Goal: Complete application form: Complete application form

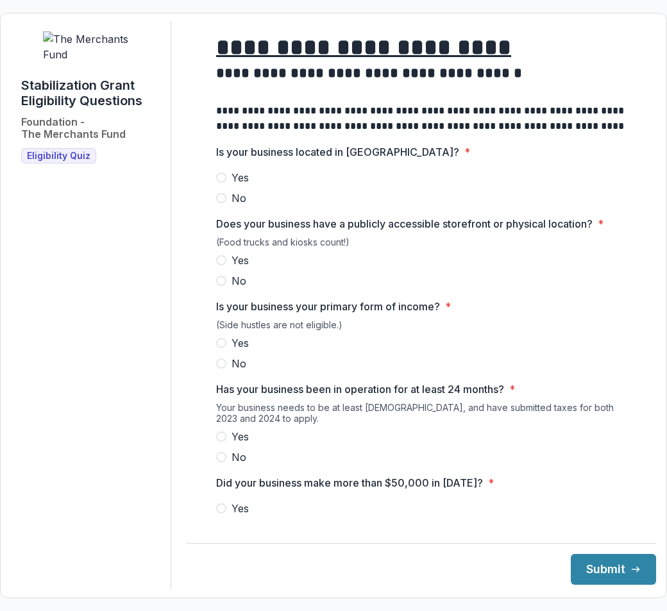
click at [233, 185] on span "Yes" at bounding box center [239, 177] width 17 height 15
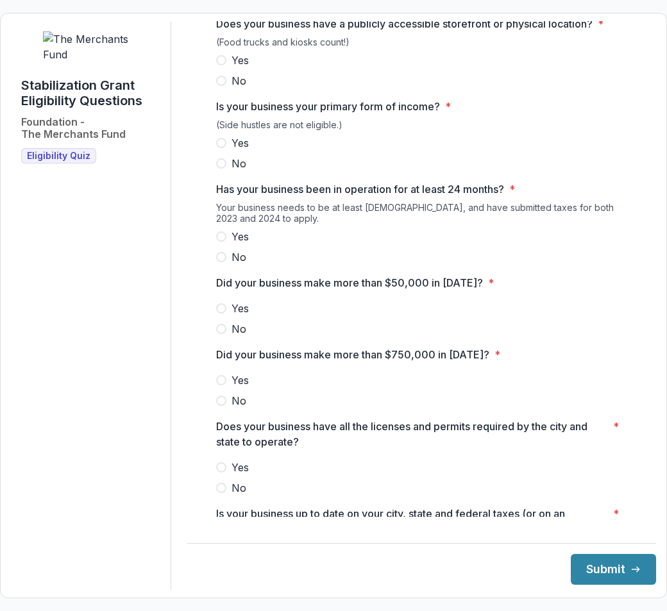
scroll to position [526, 0]
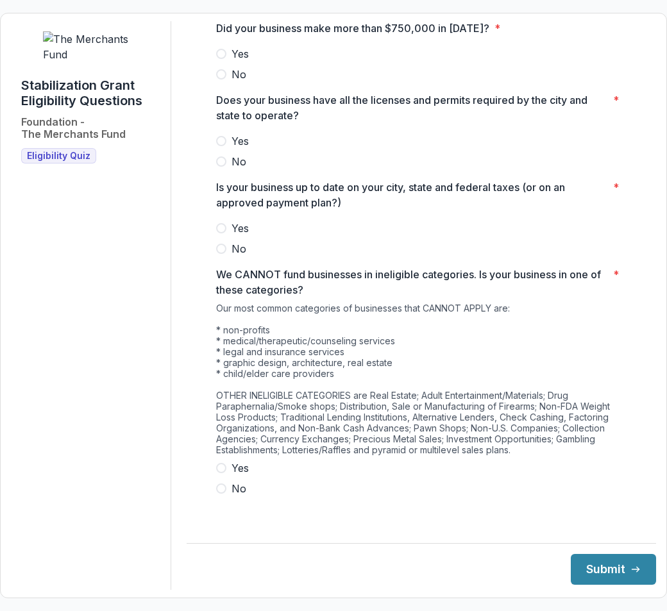
click at [237, 496] on span "No" at bounding box center [238, 488] width 15 height 15
click at [229, 236] on label "Yes" at bounding box center [421, 228] width 410 height 15
click at [235, 149] on span "Yes" at bounding box center [239, 140] width 17 height 15
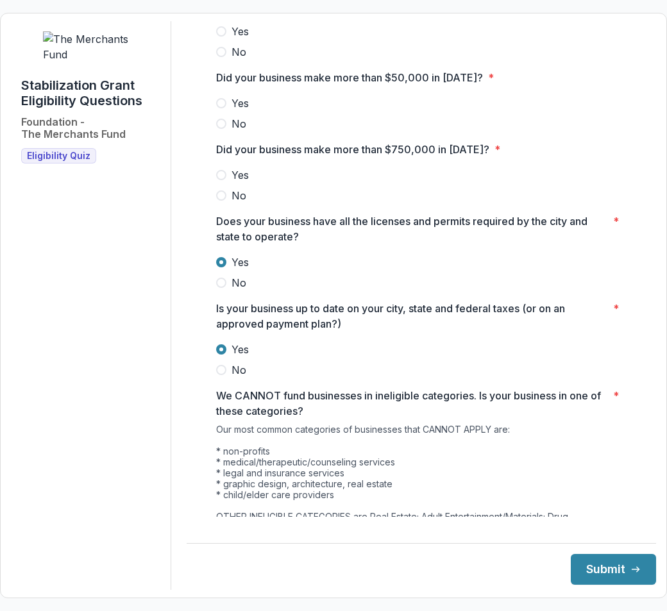
scroll to position [398, 0]
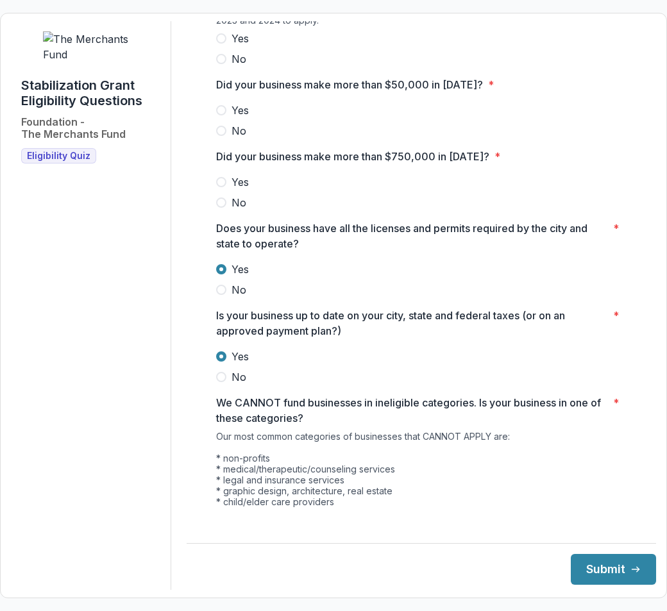
click at [238, 210] on span "No" at bounding box center [238, 202] width 15 height 15
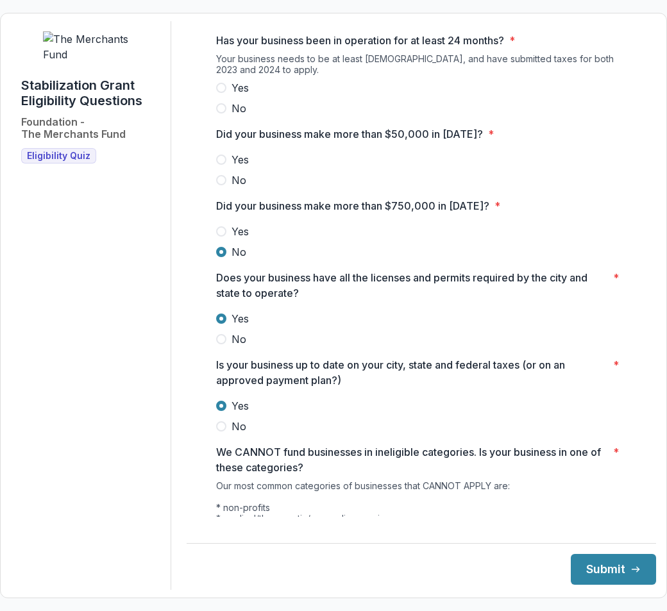
scroll to position [270, 0]
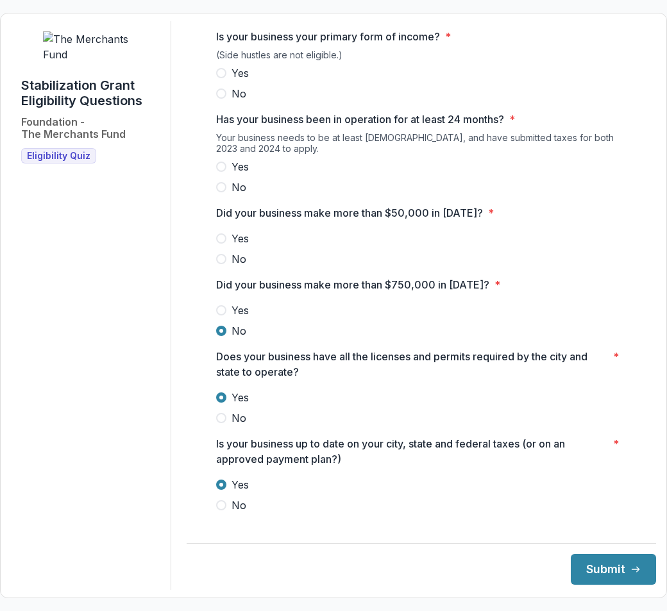
click at [229, 246] on label "Yes" at bounding box center [421, 238] width 410 height 15
click at [233, 174] on span "Yes" at bounding box center [239, 166] width 17 height 15
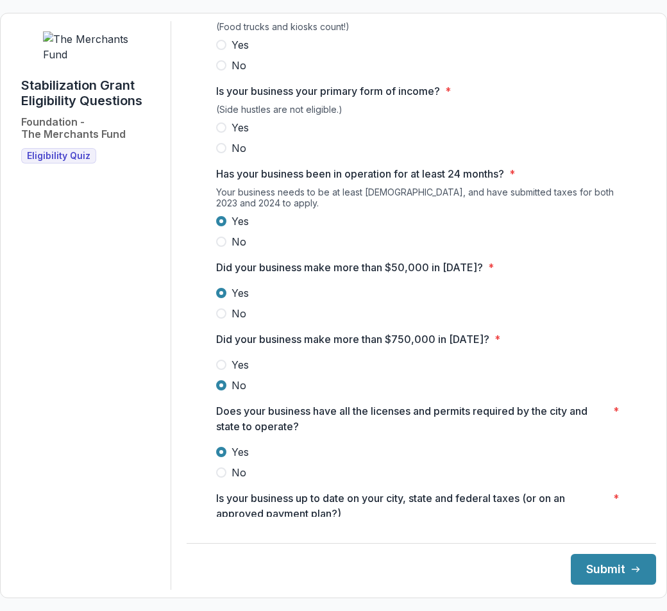
scroll to position [13, 0]
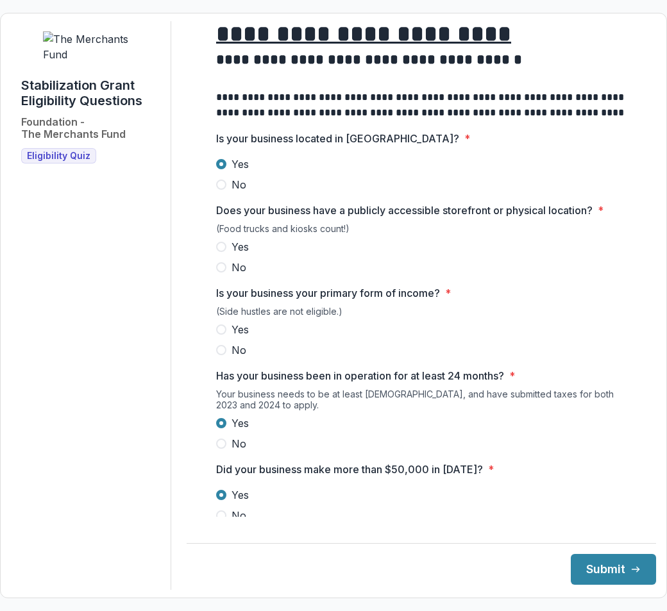
click at [234, 255] on span "Yes" at bounding box center [239, 246] width 17 height 15
click at [616, 567] on button "Submit" at bounding box center [613, 569] width 85 height 31
click at [231, 333] on span "Yes" at bounding box center [239, 329] width 17 height 15
click at [610, 571] on button "Submit" at bounding box center [613, 569] width 85 height 31
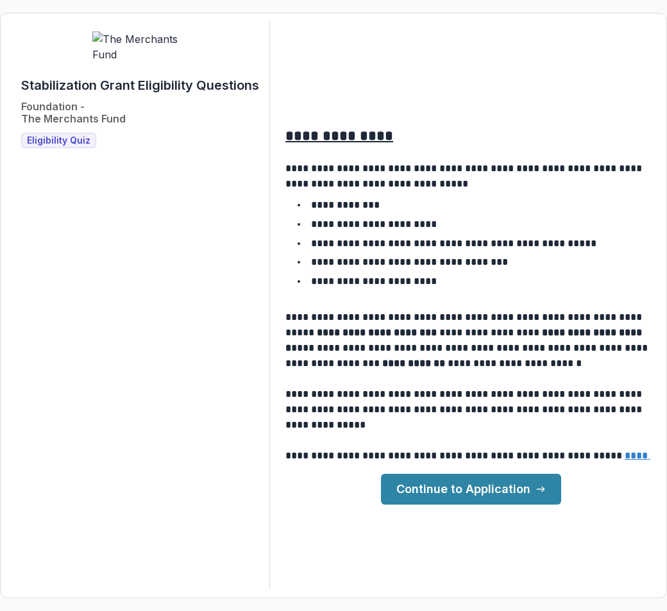
click at [432, 492] on link "Continue to Application" at bounding box center [471, 489] width 180 height 31
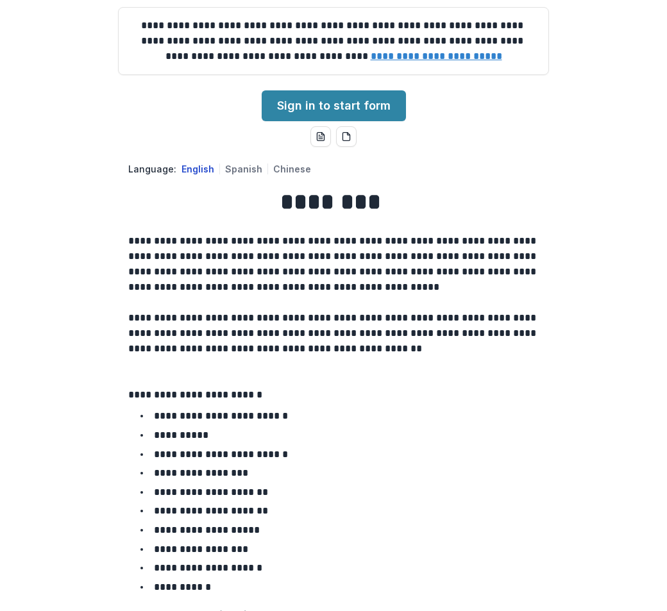
scroll to position [128, 0]
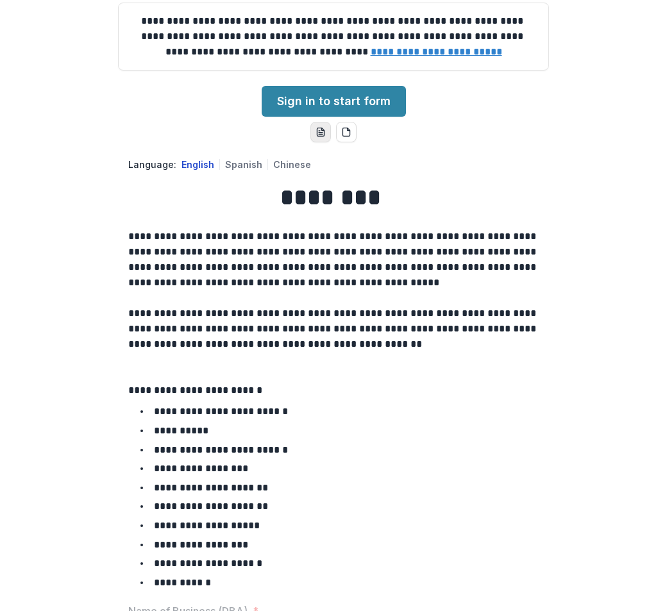
click at [316, 142] on button "word-download" at bounding box center [320, 132] width 21 height 21
click at [350, 142] on button "pdf-download" at bounding box center [346, 132] width 21 height 21
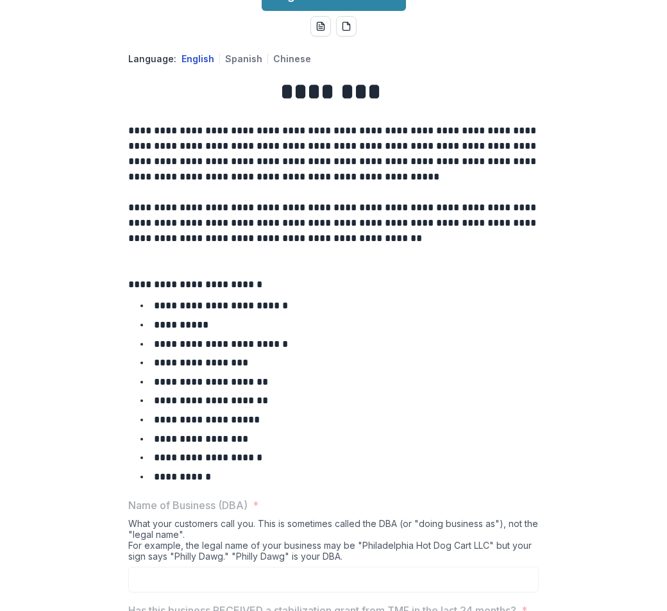
scroll to position [514, 0]
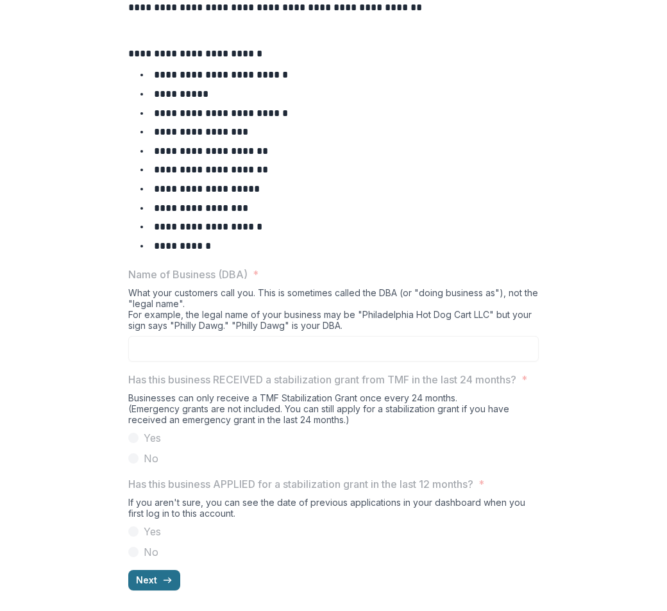
click at [153, 578] on button "Next" at bounding box center [154, 580] width 52 height 21
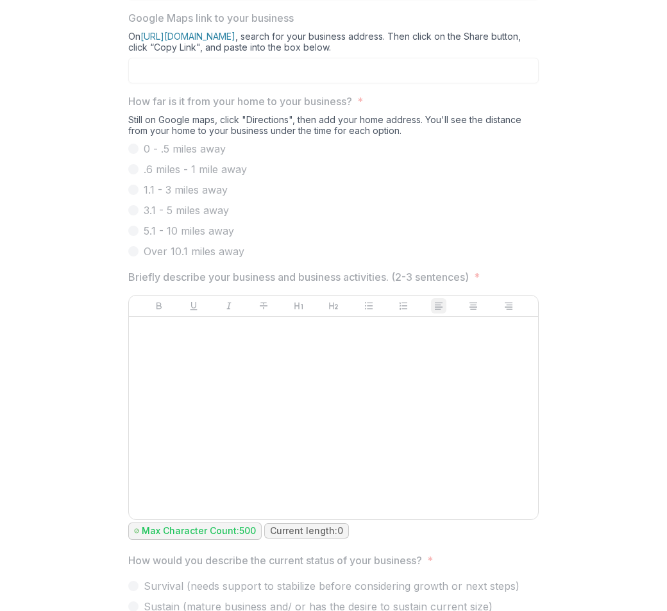
scroll to position [623, 0]
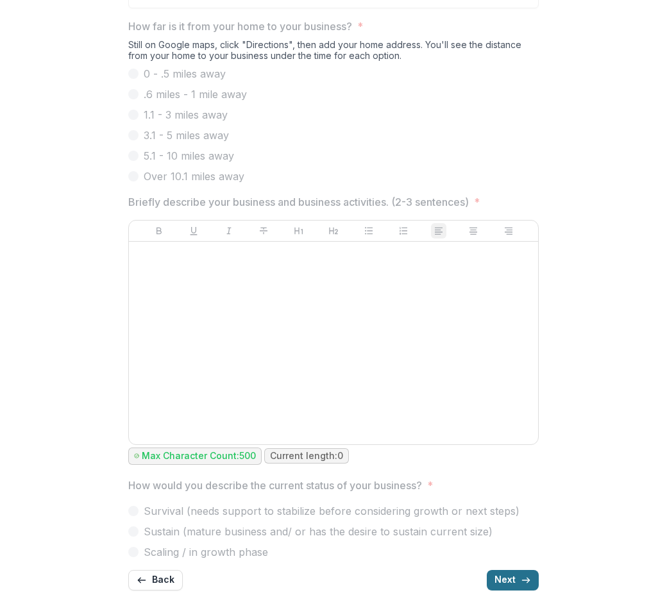
click at [504, 578] on button "Next" at bounding box center [513, 580] width 52 height 21
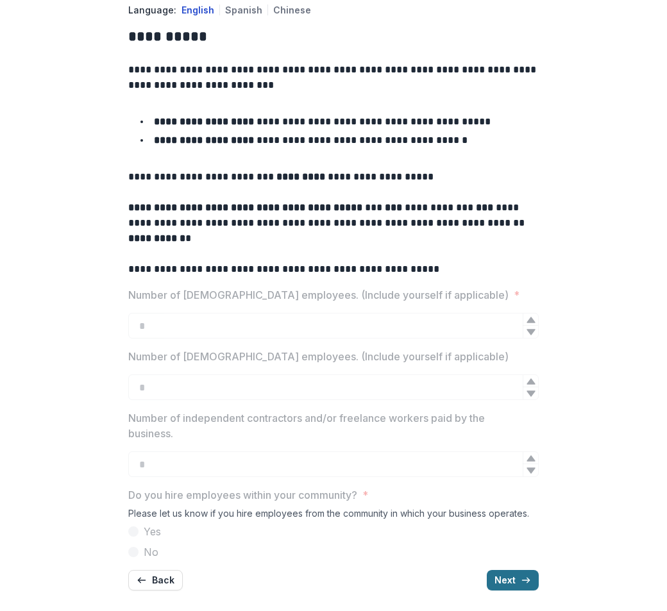
click at [518, 584] on button "Next" at bounding box center [513, 580] width 52 height 21
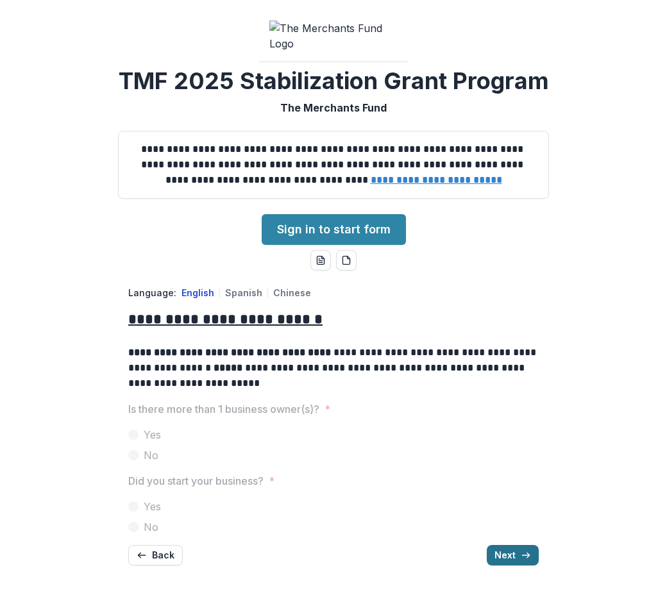
click at [518, 566] on button "Next" at bounding box center [513, 555] width 52 height 21
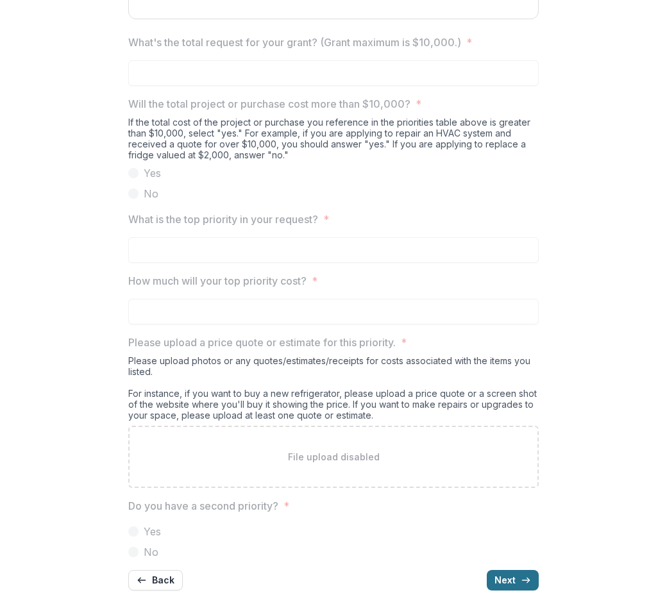
click at [518, 584] on button "Next" at bounding box center [513, 580] width 52 height 21
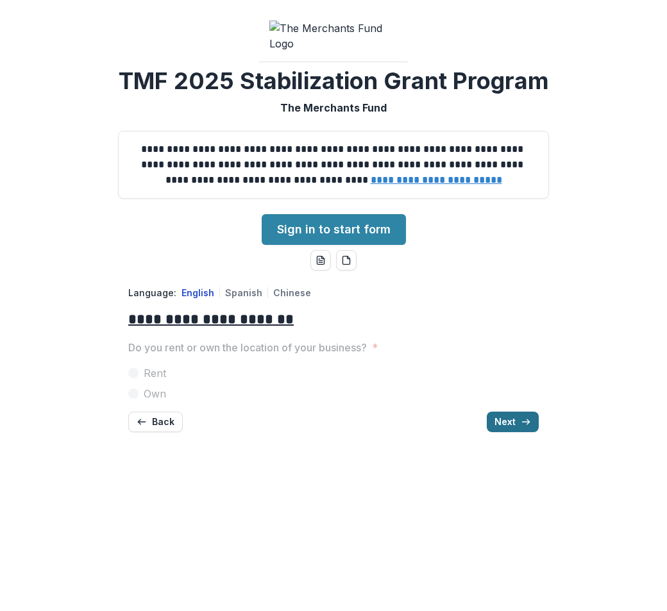
click at [514, 432] on button "Next" at bounding box center [513, 422] width 52 height 21
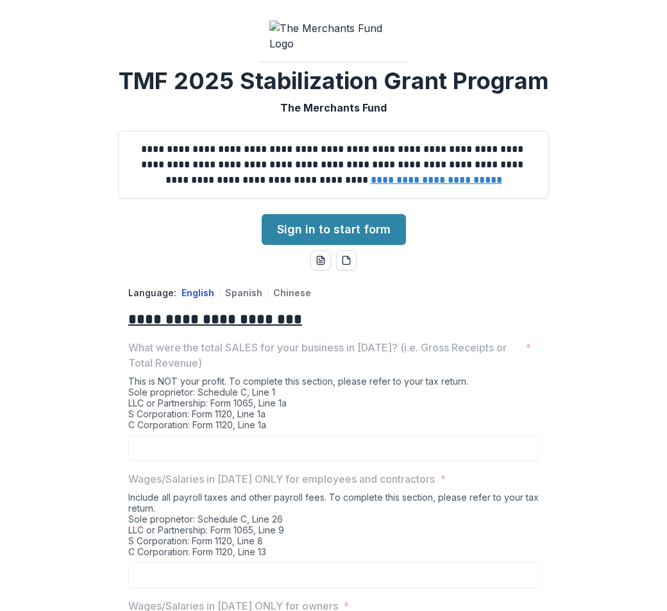
scroll to position [436, 0]
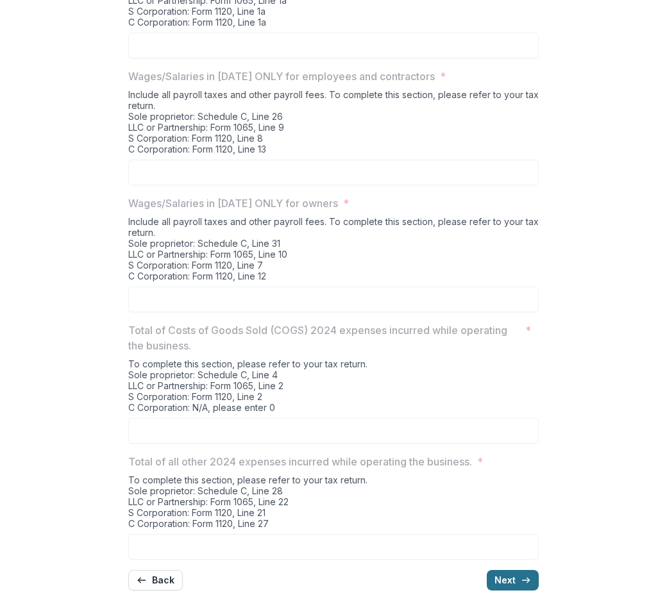
click at [500, 575] on button "Next" at bounding box center [513, 580] width 52 height 21
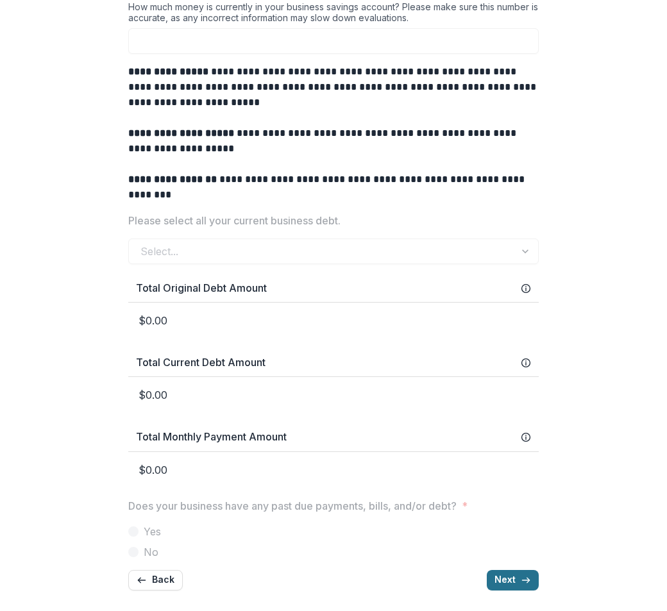
click at [511, 582] on button "Next" at bounding box center [513, 580] width 52 height 21
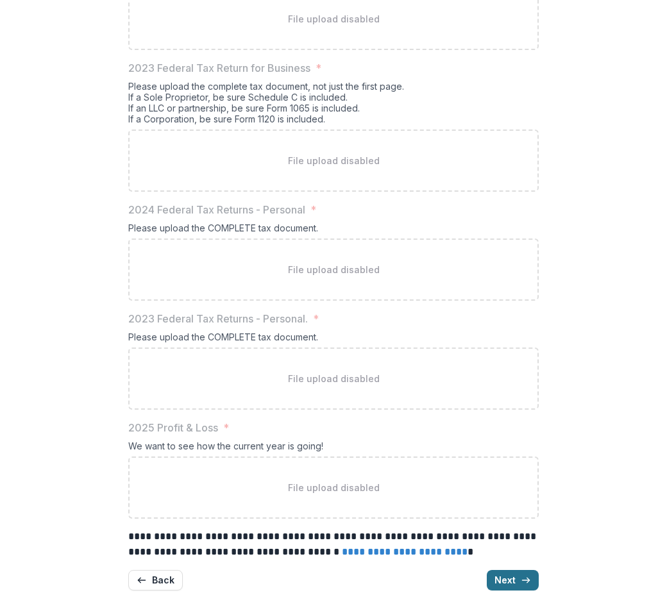
click at [511, 582] on button "Next" at bounding box center [513, 580] width 52 height 21
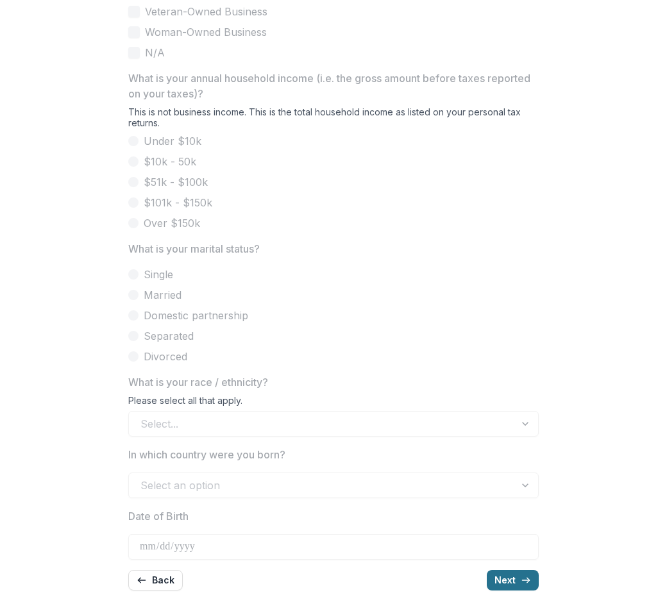
click at [511, 582] on button "Next" at bounding box center [513, 580] width 52 height 21
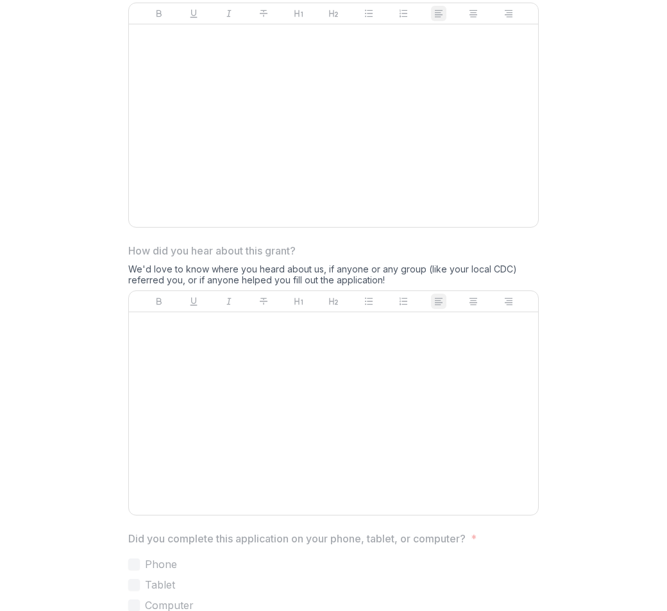
scroll to position [968, 0]
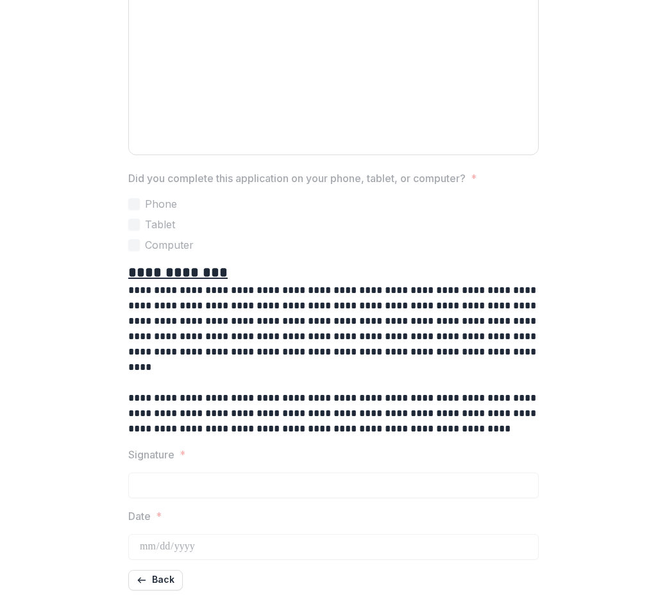
click at [511, 582] on div "Back" at bounding box center [333, 580] width 410 height 21
click at [167, 578] on button "Back" at bounding box center [155, 580] width 55 height 21
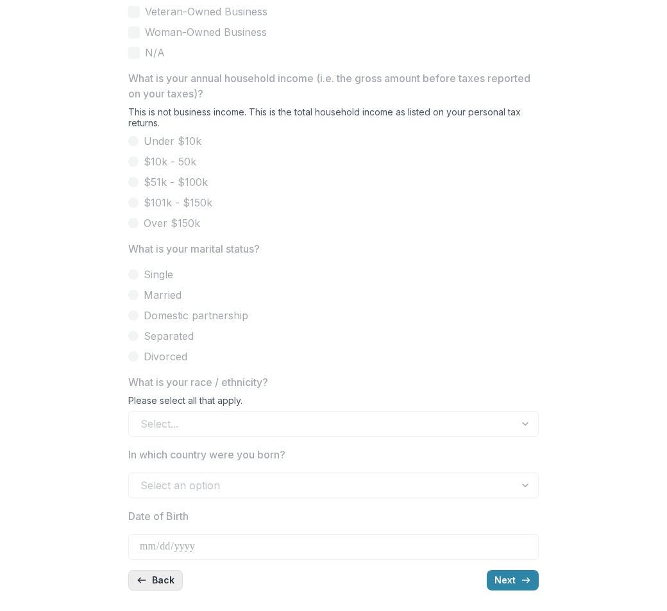
click at [167, 578] on button "Back" at bounding box center [155, 580] width 55 height 21
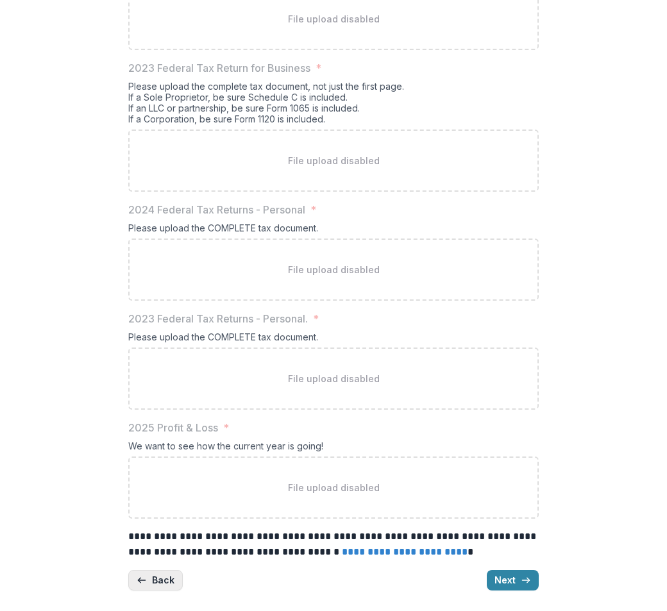
click at [167, 578] on button "Back" at bounding box center [155, 580] width 55 height 21
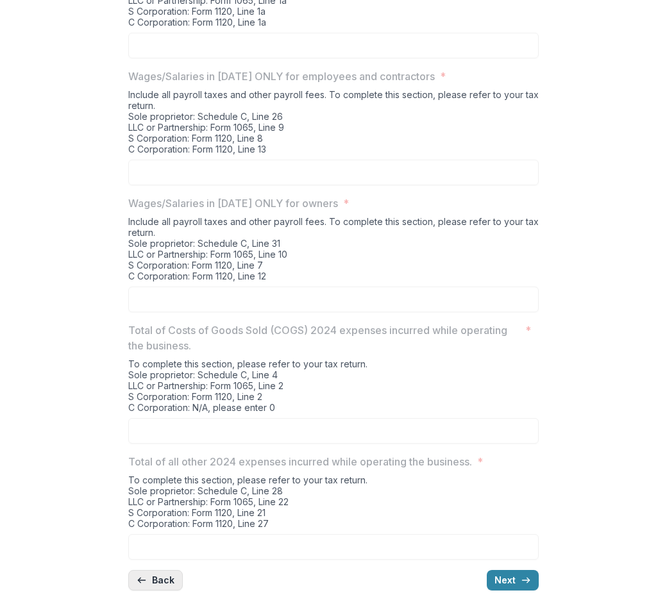
scroll to position [436, 0]
click at [167, 578] on button "Back" at bounding box center [155, 580] width 55 height 21
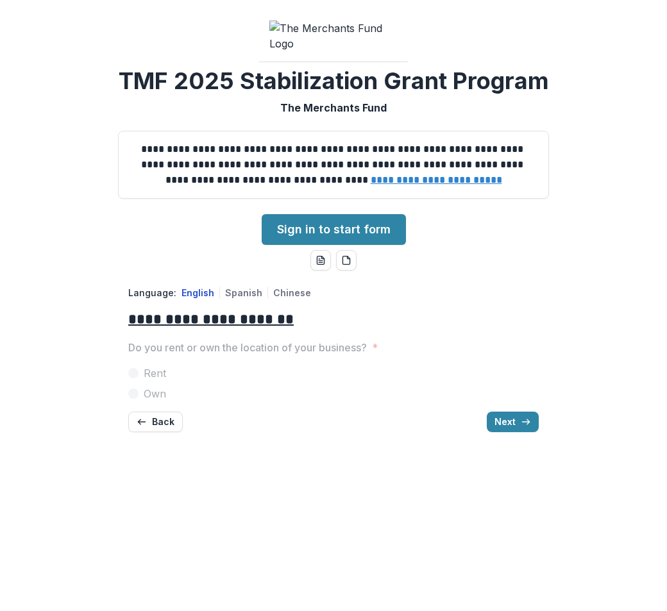
scroll to position [0, 0]
click at [167, 578] on div "**********" at bounding box center [333, 438] width 410 height 325
click at [163, 432] on button "Back" at bounding box center [155, 422] width 55 height 21
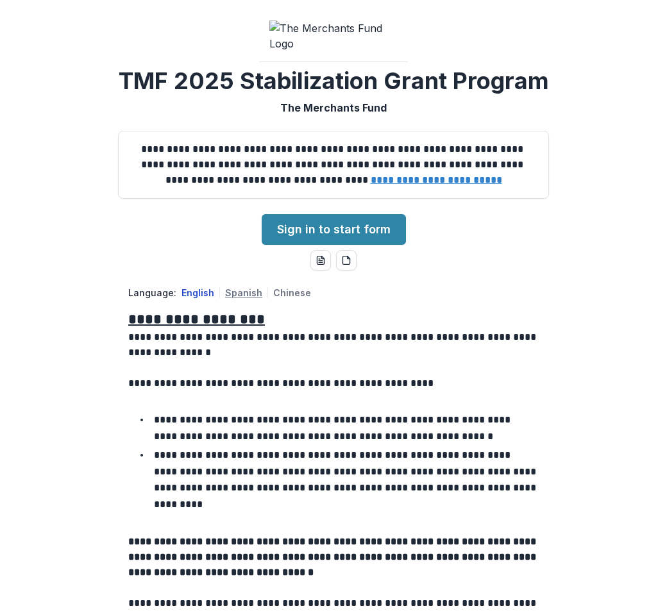
click at [233, 298] on button "Spanish" at bounding box center [243, 292] width 37 height 11
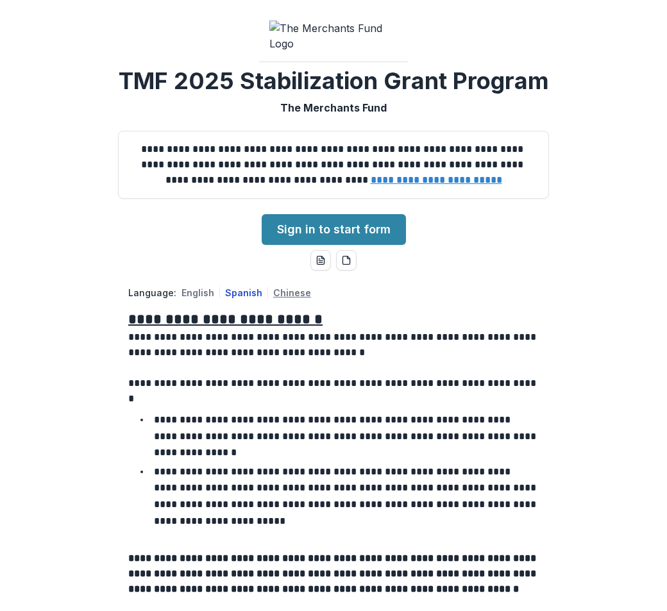
click at [298, 298] on button "Chinese" at bounding box center [292, 292] width 38 height 11
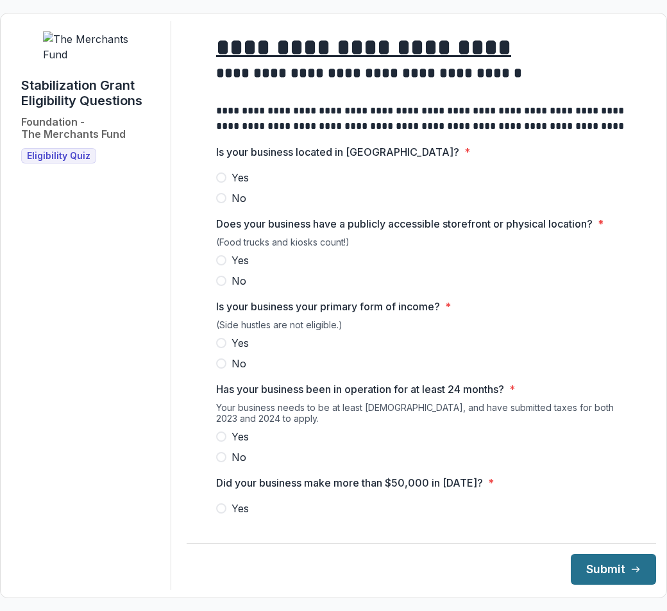
click at [616, 562] on button "Submit" at bounding box center [613, 569] width 85 height 31
click at [235, 185] on span "Yes" at bounding box center [239, 177] width 17 height 15
drag, startPoint x: 235, startPoint y: 265, endPoint x: 240, endPoint y: 295, distance: 30.1
click at [235, 267] on span "Yes" at bounding box center [239, 260] width 17 height 15
click at [237, 351] on span "Yes" at bounding box center [239, 342] width 17 height 15
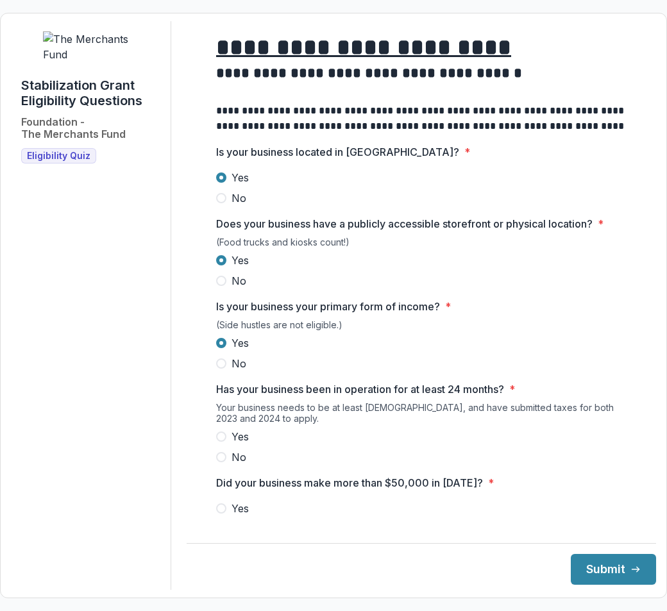
click at [238, 429] on div "Your business needs to be at least [DEMOGRAPHIC_DATA], and have submitted taxes…" at bounding box center [421, 415] width 410 height 27
click at [238, 441] on span "Yes" at bounding box center [239, 436] width 17 height 15
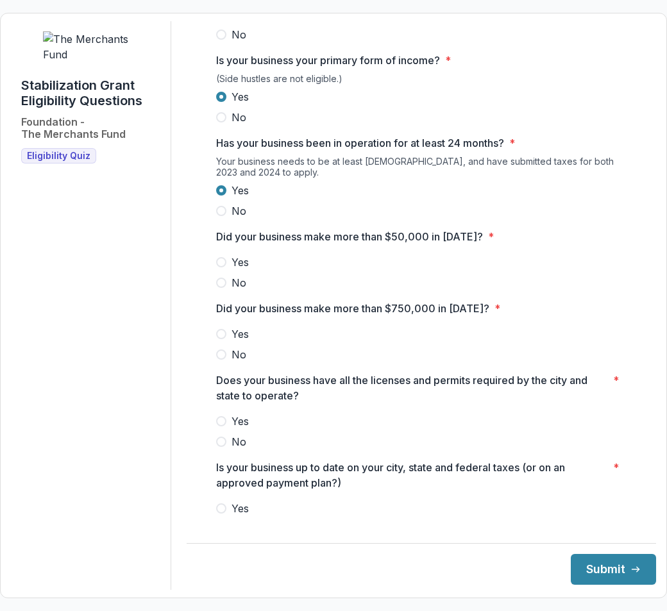
scroll to position [256, 0]
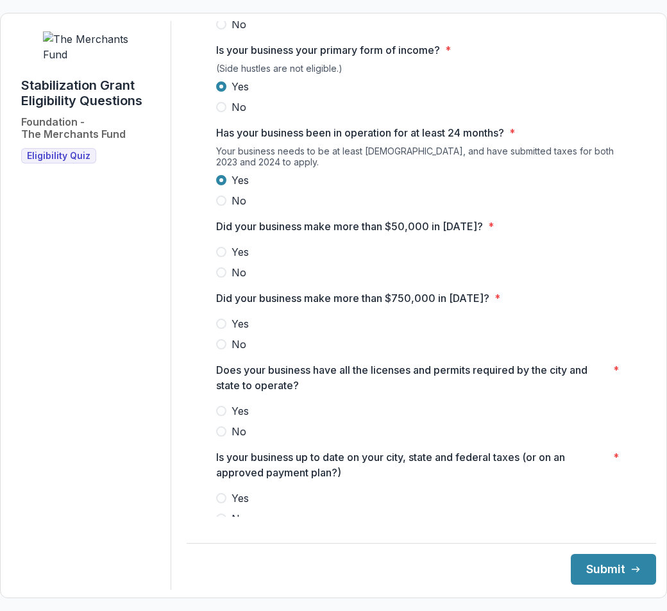
click at [233, 260] on span "Yes" at bounding box center [239, 251] width 17 height 15
click at [237, 328] on span "Yes" at bounding box center [239, 323] width 17 height 15
click at [242, 430] on div "Yes No" at bounding box center [421, 421] width 410 height 36
click at [237, 439] on span "No" at bounding box center [238, 431] width 15 height 15
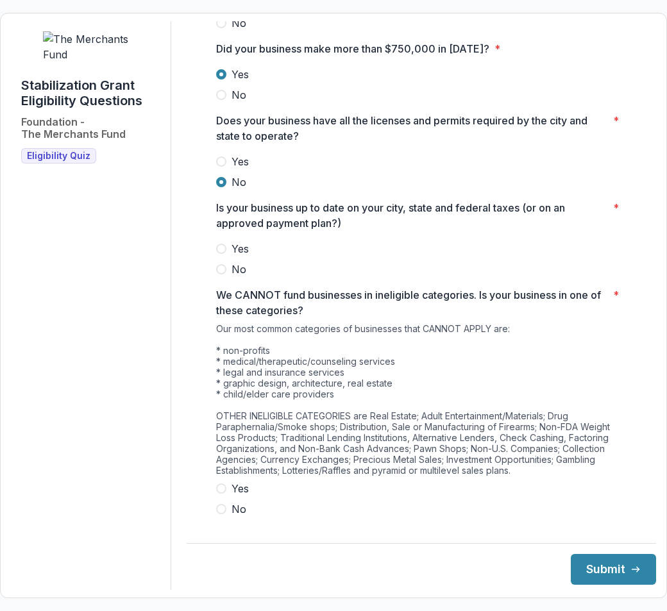
scroll to position [513, 0]
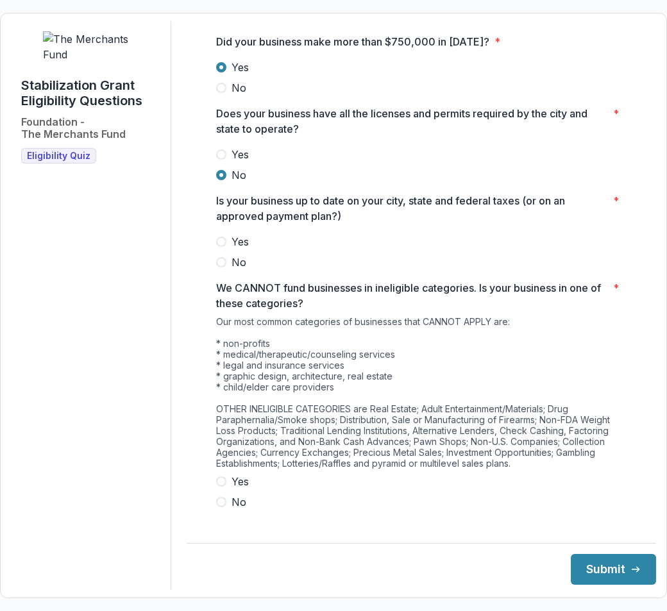
click at [228, 249] on label "Yes" at bounding box center [421, 241] width 410 height 15
click at [231, 487] on span "Yes" at bounding box center [239, 481] width 17 height 15
click at [592, 575] on button "Submit" at bounding box center [613, 569] width 85 height 31
